Goal: Task Accomplishment & Management: Complete application form

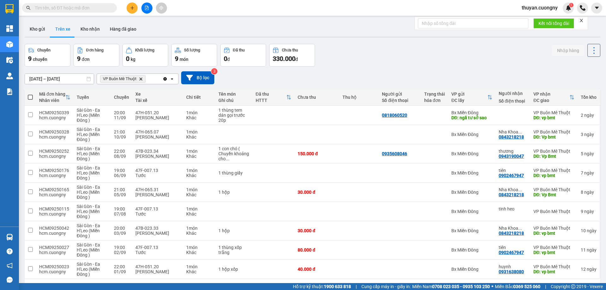
click at [47, 10] on input "text" at bounding box center [72, 7] width 75 height 7
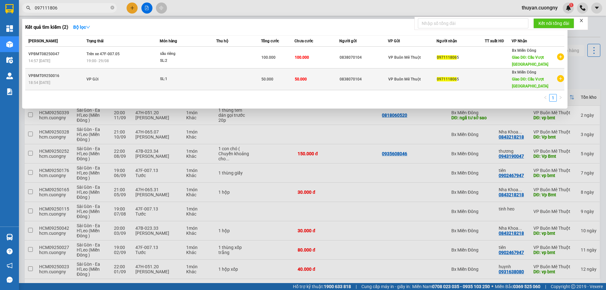
type input "097111806"
click at [118, 77] on td "VP Gửi" at bounding box center [122, 80] width 75 height 22
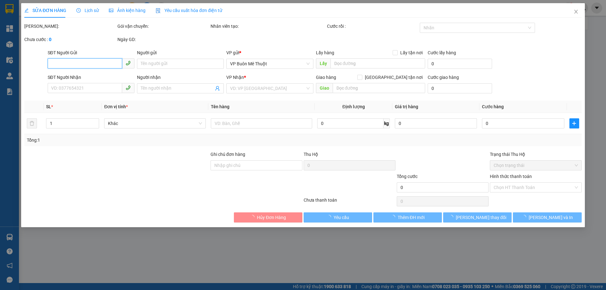
type input "0838070104"
type input "0971118065"
type input "Cầu Vượt [GEOGRAPHIC_DATA]"
type input "50.000"
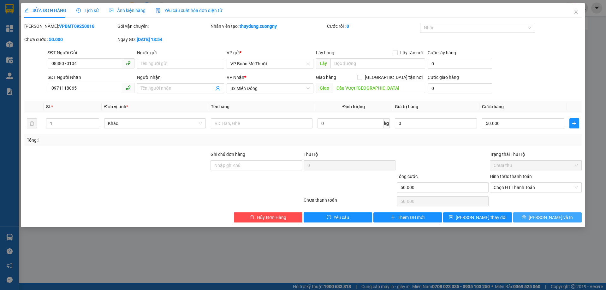
click at [558, 219] on span "[PERSON_NAME] và In" at bounding box center [551, 217] width 44 height 7
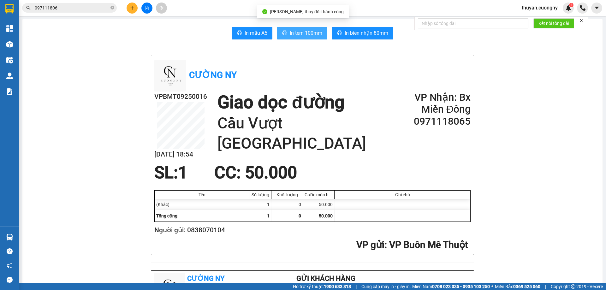
click at [299, 36] on span "In tem 100mm" at bounding box center [306, 33] width 33 height 8
click at [302, 33] on span "In tem 100mm" at bounding box center [306, 33] width 33 height 8
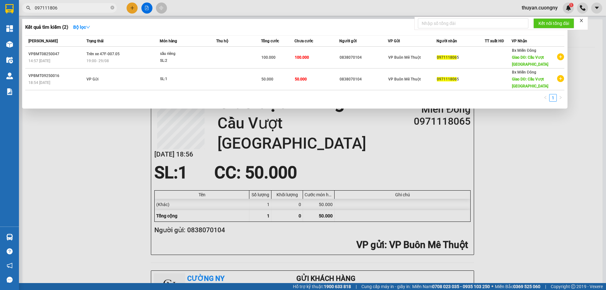
drag, startPoint x: 73, startPoint y: 5, endPoint x: 0, endPoint y: 9, distance: 73.0
click at [0, 9] on section "Kết quả tìm kiếm ( 2 ) Bộ lọc Mã ĐH Trạng thái Món hàng Thu hộ Tổng cước Chưa c…" at bounding box center [303, 145] width 606 height 290
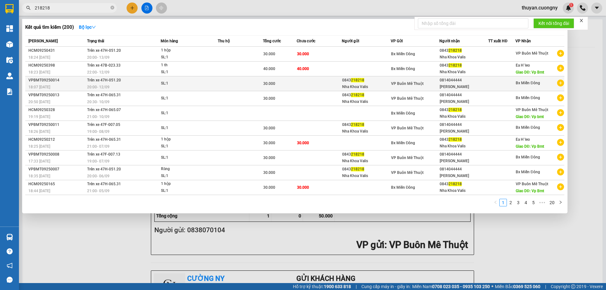
type input "218218"
click at [70, 84] on div "18:07 [DATE]" at bounding box center [56, 87] width 57 height 7
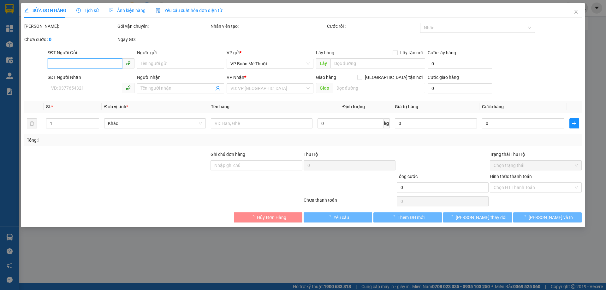
type input "0843218218"
type input "Nha Khoa Valis"
type input "0814044444"
type input "[PERSON_NAME]"
type input "30.000"
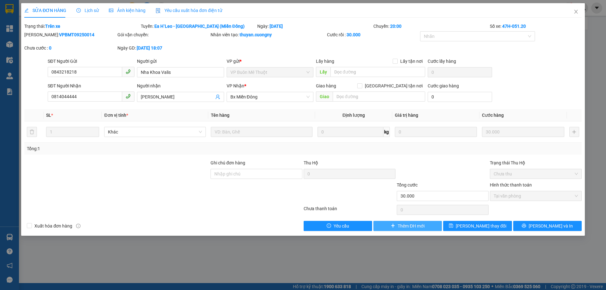
click at [399, 225] on span "Thêm ĐH mới" at bounding box center [411, 226] width 27 height 7
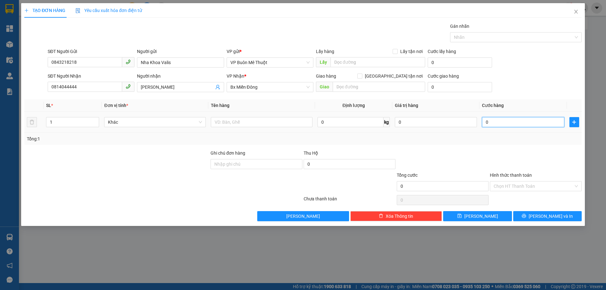
click at [508, 120] on input "0" at bounding box center [523, 122] width 82 height 10
type input "32"
drag, startPoint x: 507, startPoint y: 121, endPoint x: 479, endPoint y: 122, distance: 27.5
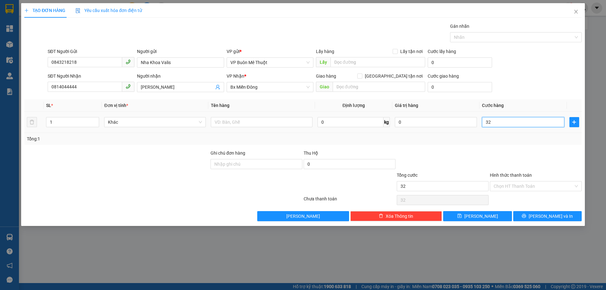
click at [480, 122] on td "32" at bounding box center [523, 122] width 87 height 21
type input "3"
type input "30"
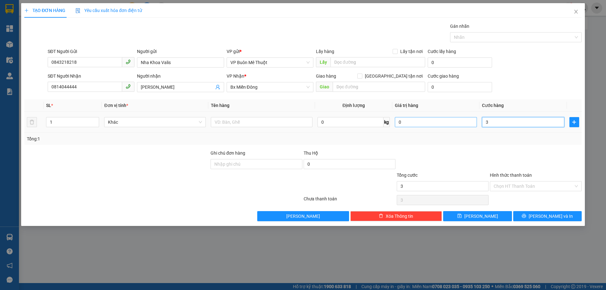
type input "30"
type input "300"
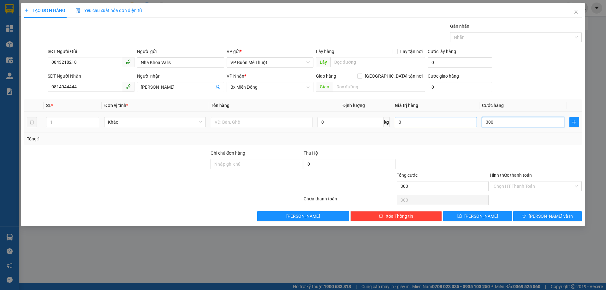
type input "3.000"
type input "30.000"
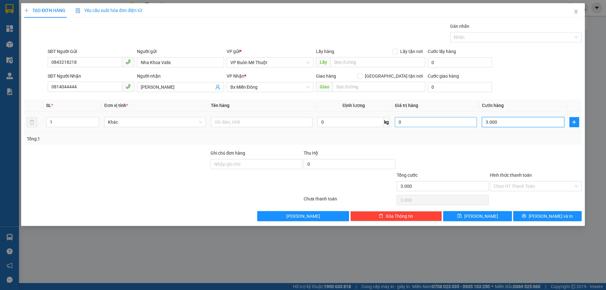
type input "30.000"
click at [527, 200] on div "Chọn HT Thanh Toán" at bounding box center [536, 200] width 93 height 13
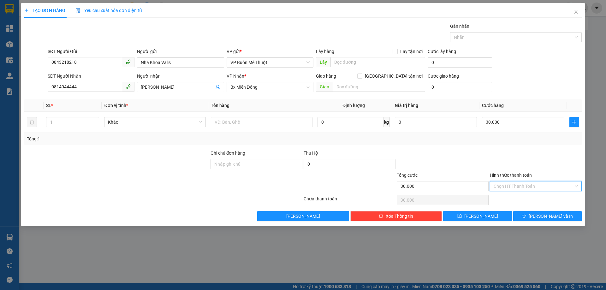
click at [538, 184] on input "Hình thức thanh toán" at bounding box center [534, 186] width 80 height 9
click at [520, 198] on div "Tại văn phòng" at bounding box center [536, 198] width 84 height 7
type input "0"
click at [550, 216] on span "[PERSON_NAME] và In" at bounding box center [551, 216] width 44 height 7
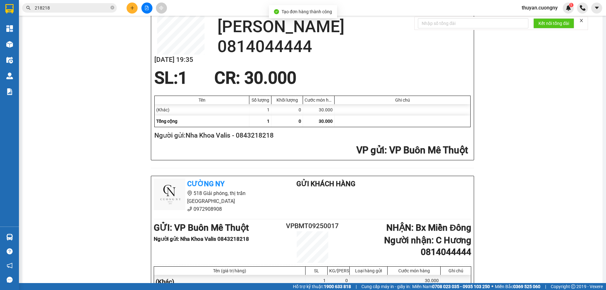
scroll to position [63, 0]
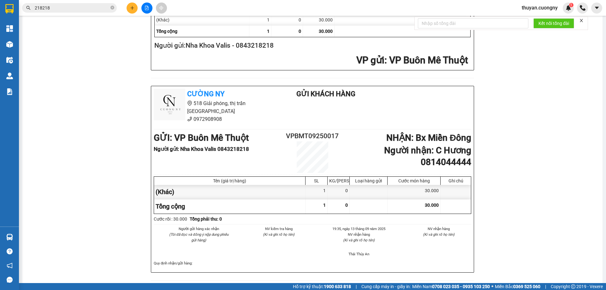
scroll to position [126, 0]
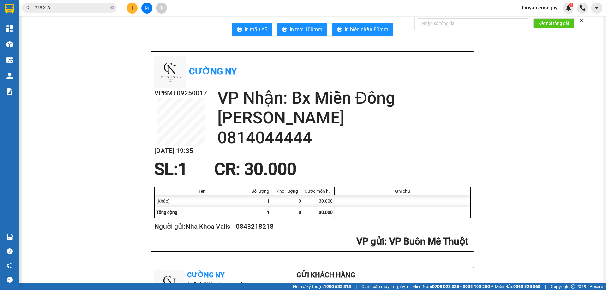
scroll to position [0, 0]
